Goal: Check status: Check status

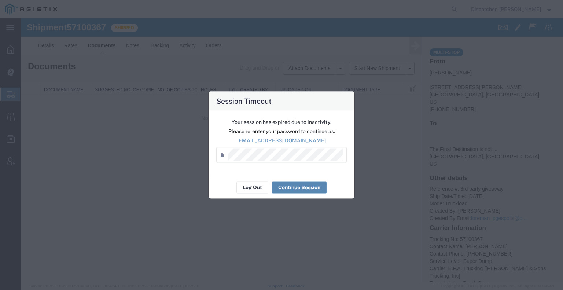
click at [304, 192] on button "Continue Session" at bounding box center [299, 188] width 55 height 12
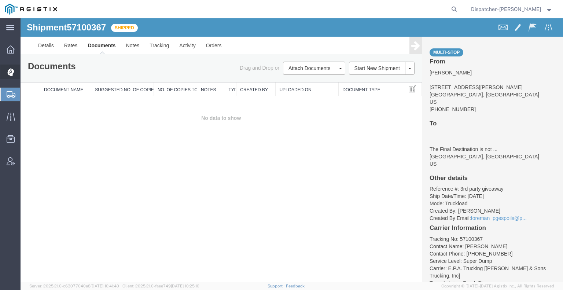
click at [14, 72] on icon at bounding box center [10, 72] width 7 height 8
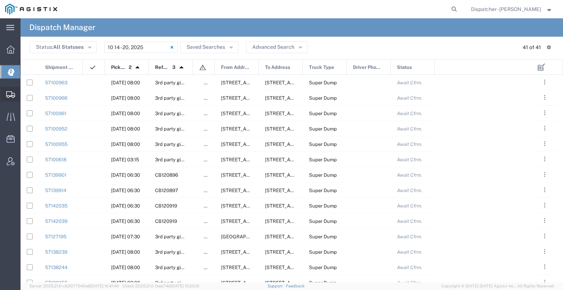
click at [14, 94] on icon at bounding box center [10, 94] width 9 height 7
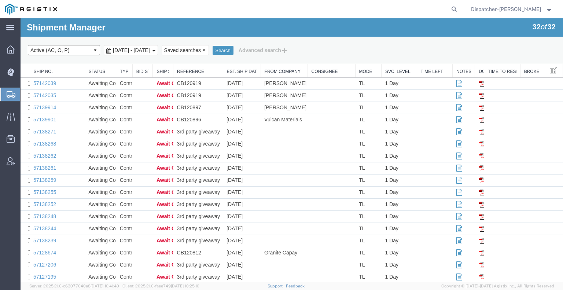
click at [79, 49] on select "Select status Active (AC, O, P) All Approved Awaiting Confirmation (AC) Booked …" at bounding box center [64, 50] width 72 height 10
select select "DLVD"
click at [28, 45] on select "Select status Active (AC, O, P) All Approved Awaiting Confirmation (AC) Booked …" at bounding box center [64, 50] width 72 height 10
click at [152, 51] on span "[DATE] - [DATE]" at bounding box center [131, 50] width 41 height 6
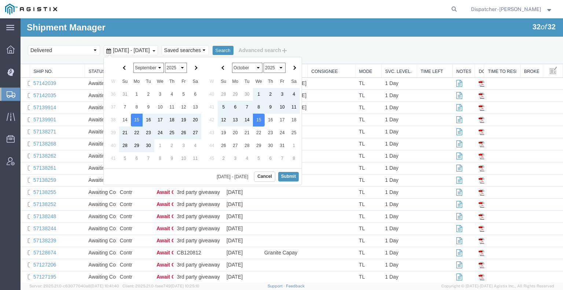
click at [144, 69] on select "January February March April May June July August September October November De…" at bounding box center [149, 68] width 30 height 10
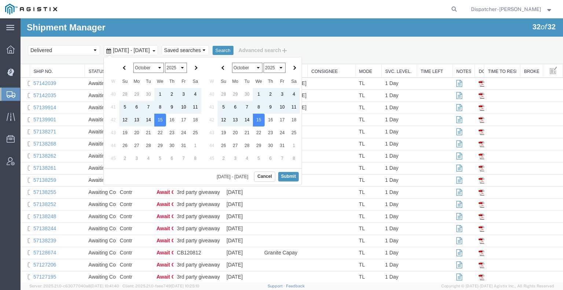
click at [174, 64] on select "1925 1926 1927 1928 1929 1930 1931 1932 1933 1934 1935 1936 1937 1938 1939 1940…" at bounding box center [176, 68] width 22 height 10
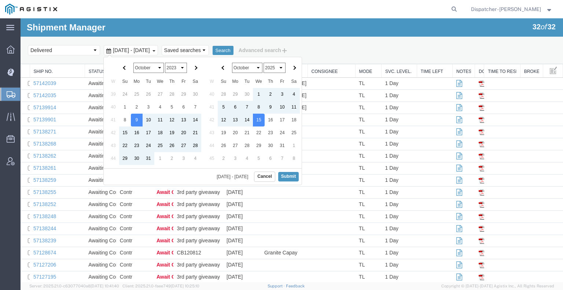
click at [249, 66] on select "January February March April May June July August September October November De…" at bounding box center [247, 68] width 30 height 10
click at [232, 63] on select "January February March April May June July August September October November De…" at bounding box center [247, 68] width 30 height 10
click at [275, 67] on select "2023 2024 2025 2026 2027 2028 2029 2030 2031 2032 2033 2034 2035 2036 2037 2038…" at bounding box center [275, 68] width 22 height 10
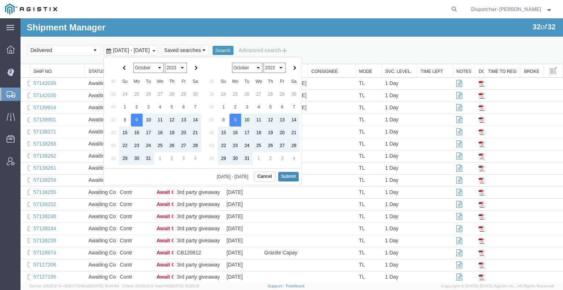
click at [288, 177] on button "Submit" at bounding box center [288, 176] width 21 height 9
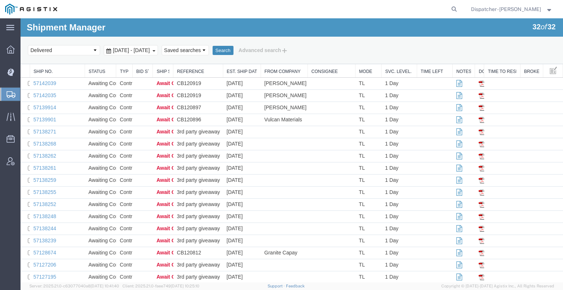
click at [234, 53] on button "Search" at bounding box center [223, 51] width 21 height 10
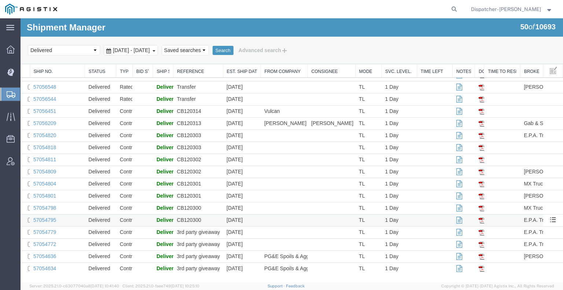
scroll to position [415, 0]
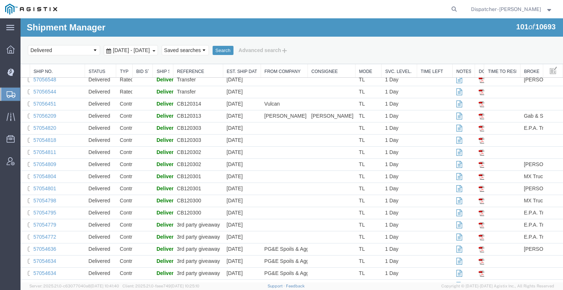
click at [152, 50] on span "[DATE] - [DATE]" at bounding box center [131, 50] width 41 height 6
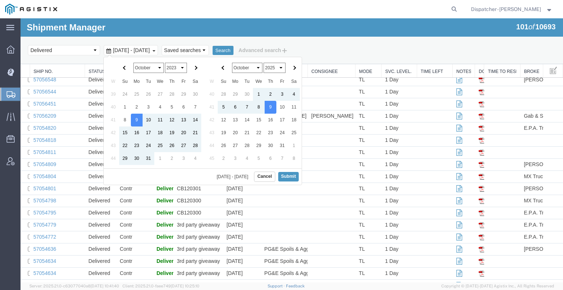
click at [274, 70] on select "2023 2024 2025 2026 2027 2028 2029 2030 2031 2032 2033 2034 2035 2036 2037 2038…" at bounding box center [275, 68] width 22 height 10
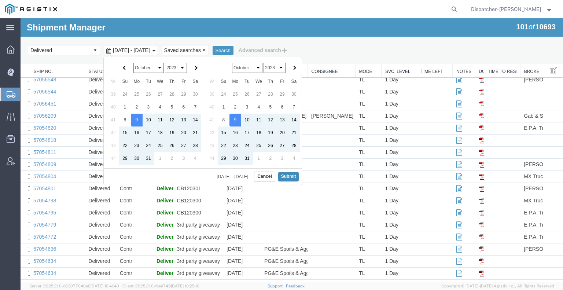
click at [288, 176] on button "Submit" at bounding box center [288, 176] width 21 height 9
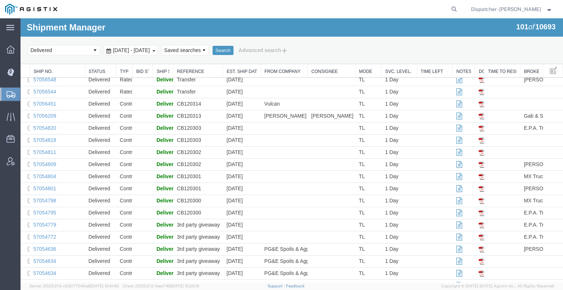
click at [152, 51] on span "[DATE] - [DATE]" at bounding box center [131, 50] width 41 height 6
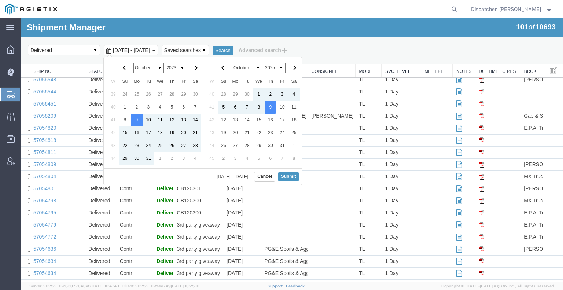
click at [273, 63] on select "2023 2024 2025 2026 2027 2028 2029 2030 2031 2032 2033 2034 2035 2036 2037 2038…" at bounding box center [275, 68] width 22 height 10
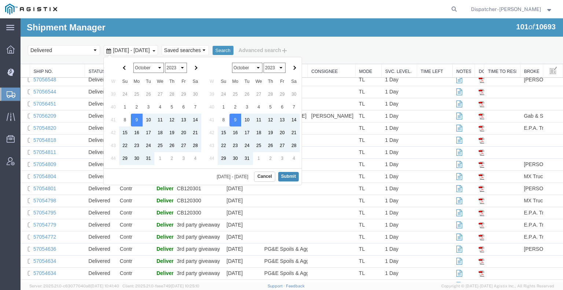
click at [285, 177] on button "Submit" at bounding box center [288, 176] width 21 height 9
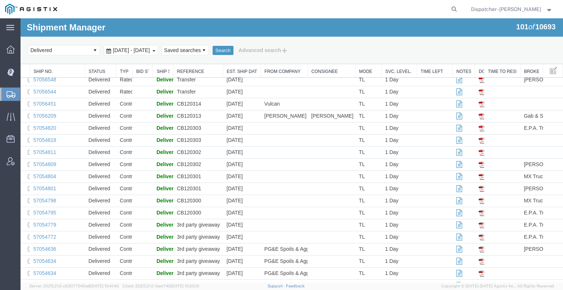
click at [152, 47] on span "[DATE] - [DATE]" at bounding box center [131, 50] width 41 height 6
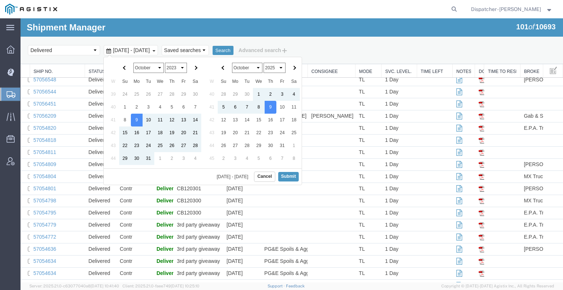
click at [249, 70] on select "January February March April May June July August September October November De…" at bounding box center [247, 68] width 30 height 10
click at [232, 63] on select "January February March April May June July August September October November De…" at bounding box center [247, 68] width 30 height 10
click at [280, 65] on select "2023 2024 2025 2026 2027 2028 2029 2030 2031 2032 2033 2034 2035 2036 2037 2038…" at bounding box center [275, 68] width 22 height 10
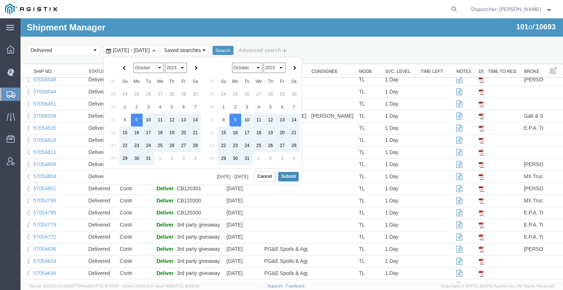
click at [289, 175] on button "Submit" at bounding box center [288, 176] width 21 height 9
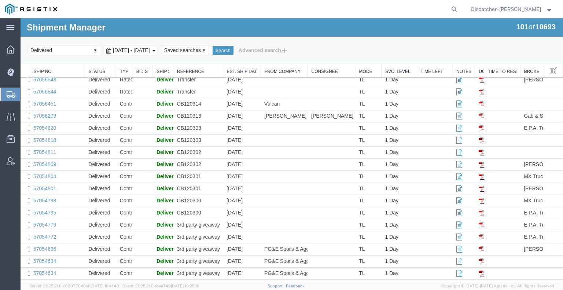
click at [152, 49] on span "[DATE] - [DATE]" at bounding box center [131, 50] width 41 height 6
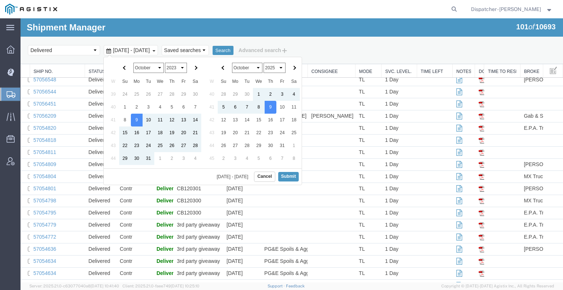
click at [278, 69] on select "2023 2024 2025 2026 2027 2028 2029 2030 2031 2032 2033 2034 2035 2036 2037 2038…" at bounding box center [275, 68] width 22 height 10
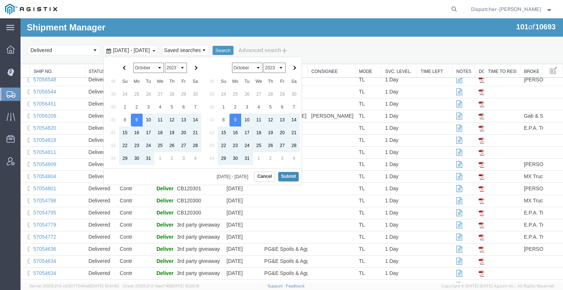
click at [289, 172] on button "Submit" at bounding box center [288, 176] width 21 height 9
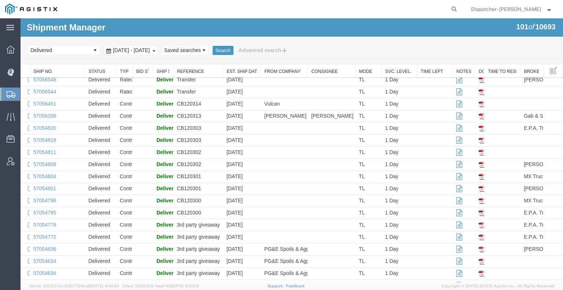
click at [129, 53] on div "[DATE] - [DATE]" at bounding box center [131, 50] width 54 height 10
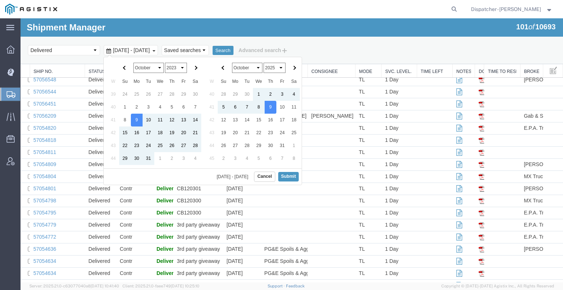
click at [160, 67] on select "January February March April May June July August September October November De…" at bounding box center [149, 68] width 30 height 10
click at [134, 63] on select "January February March April May June July August September October November De…" at bounding box center [149, 68] width 30 height 10
click at [178, 68] on select "1925 1926 1927 1928 1929 1930 1931 1932 1933 1934 1935 1936 1937 1938 1939 1940…" at bounding box center [176, 68] width 22 height 10
click at [165, 63] on select "1925 1926 1927 1928 1929 1930 1931 1932 1933 1934 1935 1936 1937 1938 1939 1940…" at bounding box center [176, 68] width 22 height 10
click at [245, 67] on select "January February March April May June July August September October November De…" at bounding box center [247, 68] width 30 height 10
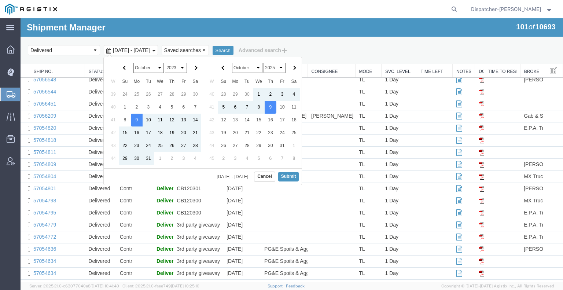
click at [232, 63] on select "January February March April May June July August September October November De…" at bounding box center [247, 68] width 30 height 10
click at [271, 66] on select "2023 2024 2025 2026 2027 2028 2029 2030 2031 2032 2033 2034 2035 2036 2037 2038…" at bounding box center [275, 68] width 22 height 10
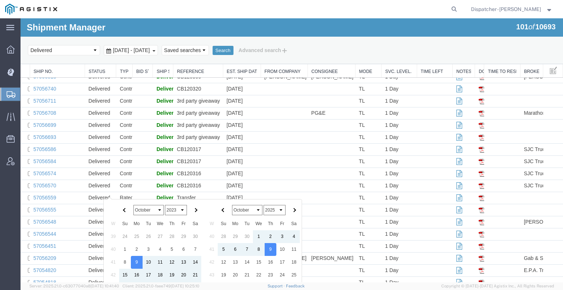
scroll to position [195, 0]
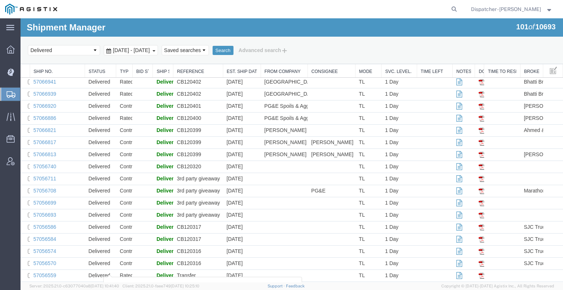
click at [158, 45] on div "[DATE] - [DATE]" at bounding box center [131, 50] width 54 height 10
click at [158, 47] on div "[DATE] - [DATE]" at bounding box center [131, 50] width 54 height 10
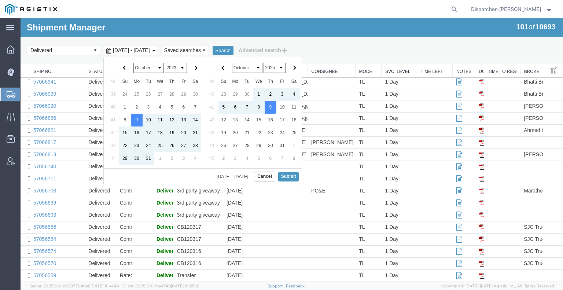
click at [279, 64] on select "2023 2024 2025 2026 2027 2028 2029 2030 2031 2032 2033 2034 2035 2036 2037 2038…" at bounding box center [275, 68] width 22 height 10
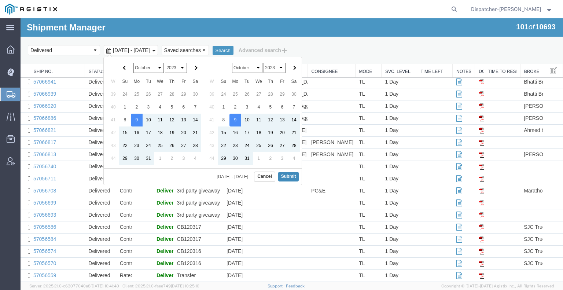
click at [290, 177] on button "Submit" at bounding box center [288, 176] width 21 height 9
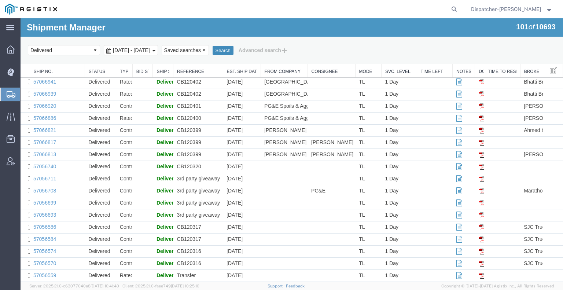
click at [234, 50] on button "Search" at bounding box center [223, 51] width 21 height 10
click at [172, 51] on div at bounding box center [292, 150] width 543 height 264
